Goal: Register for event/course

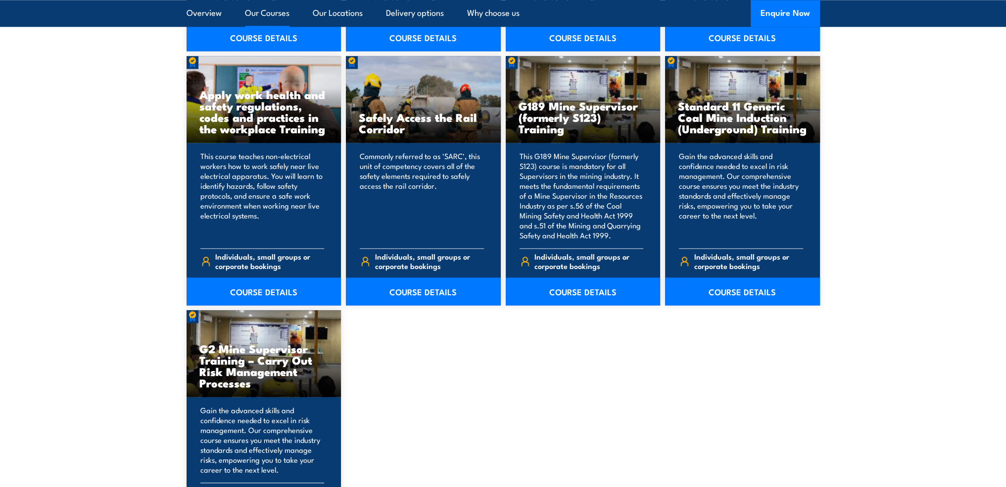
scroll to position [1617, 0]
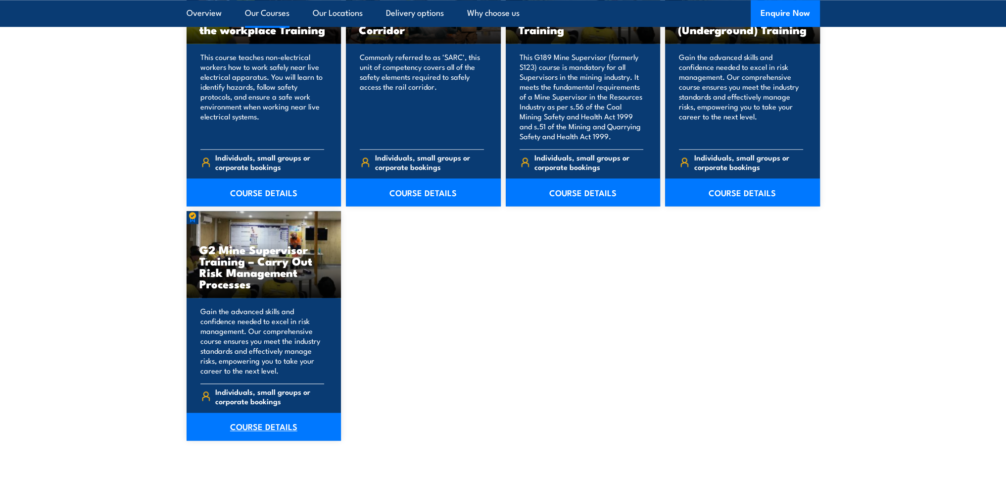
click at [257, 427] on link "COURSE DETAILS" at bounding box center [264, 426] width 155 height 28
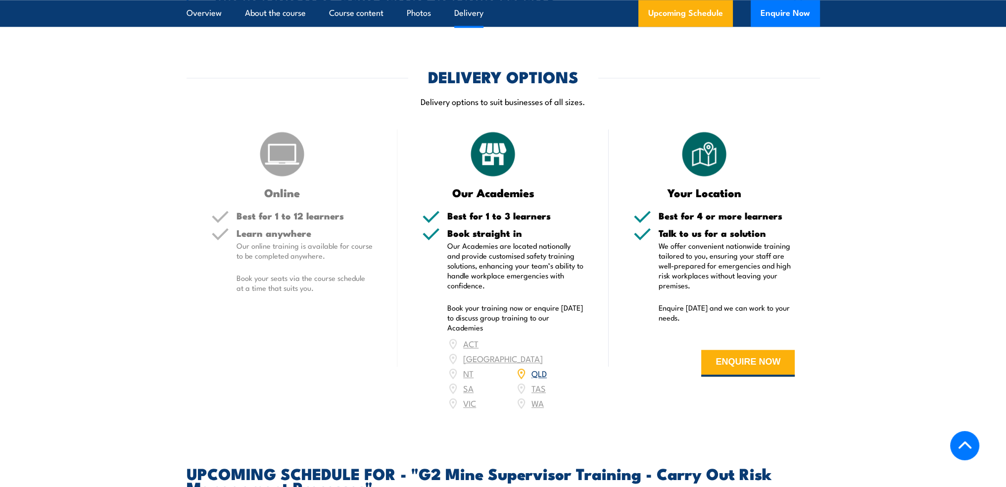
scroll to position [1386, 0]
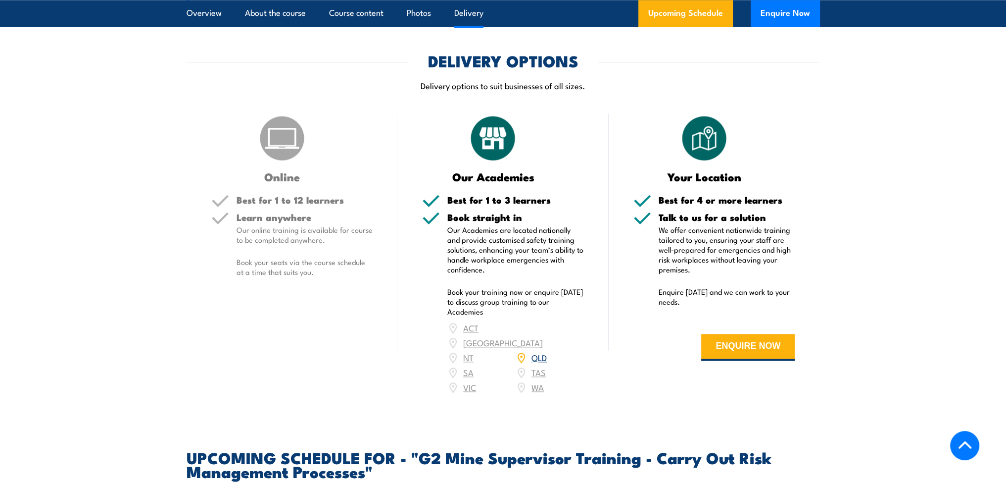
click at [537, 363] on link "QLD" at bounding box center [539, 357] width 15 height 12
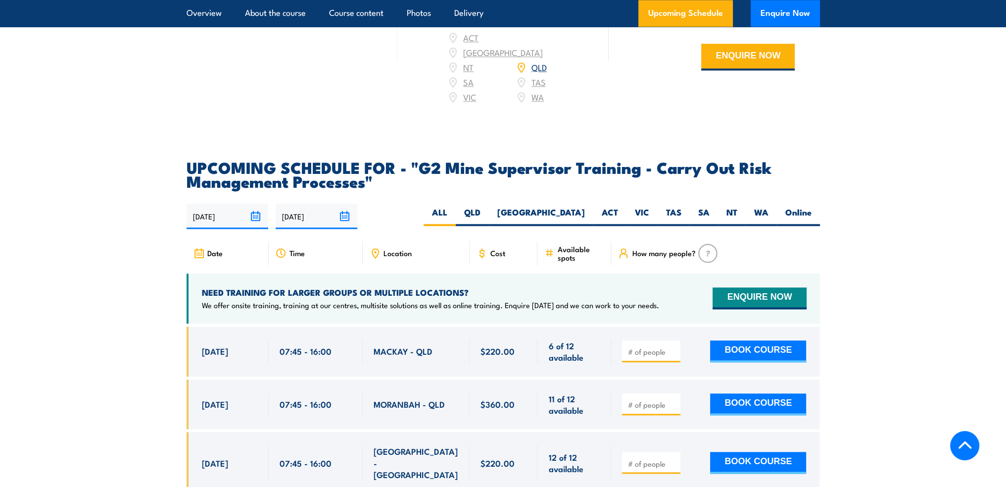
scroll to position [1716, 0]
